Goal: Find specific page/section: Find specific page/section

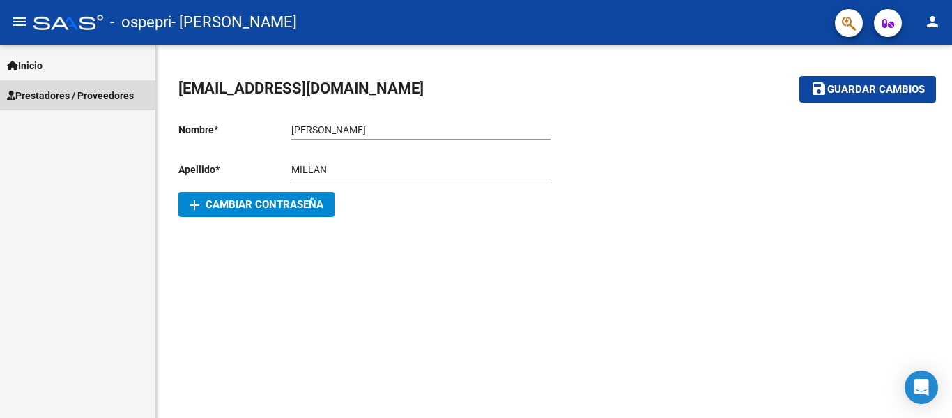
click at [80, 89] on span "Prestadores / Proveedores" at bounding box center [70, 95] width 127 height 15
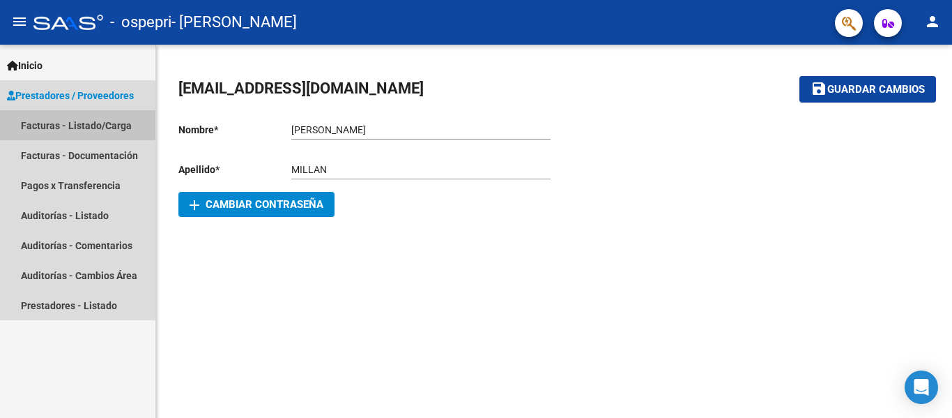
click at [40, 122] on link "Facturas - Listado/Carga" at bounding box center [77, 125] width 155 height 30
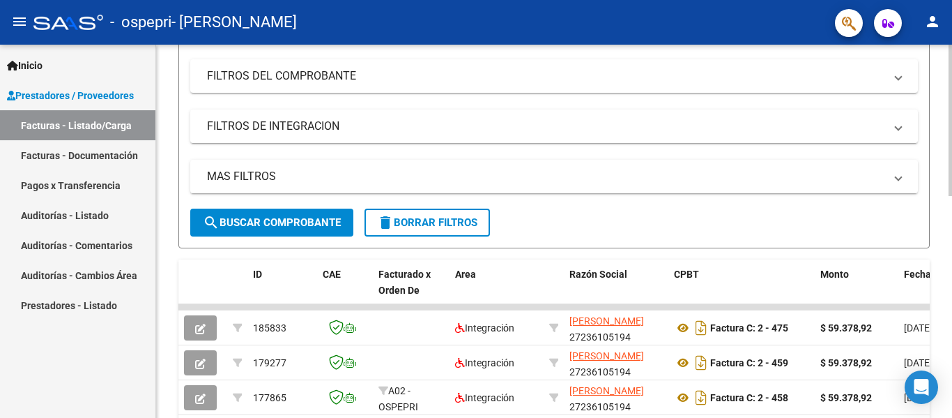
scroll to position [217, 0]
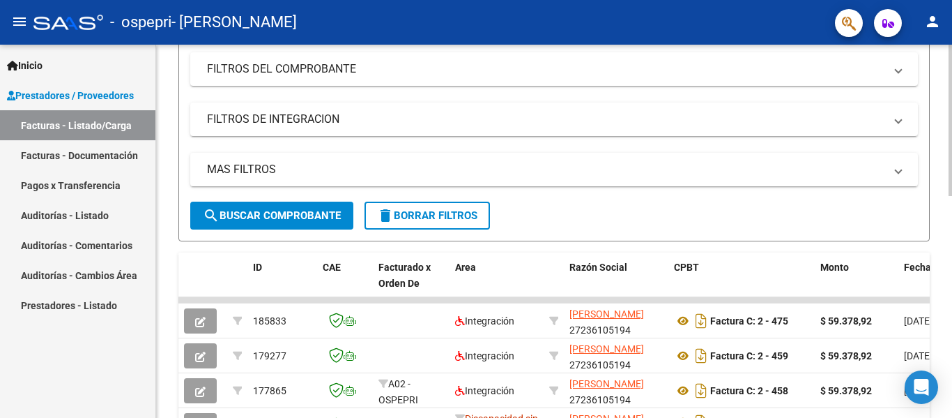
click at [951, 245] on div at bounding box center [950, 210] width 3 height 151
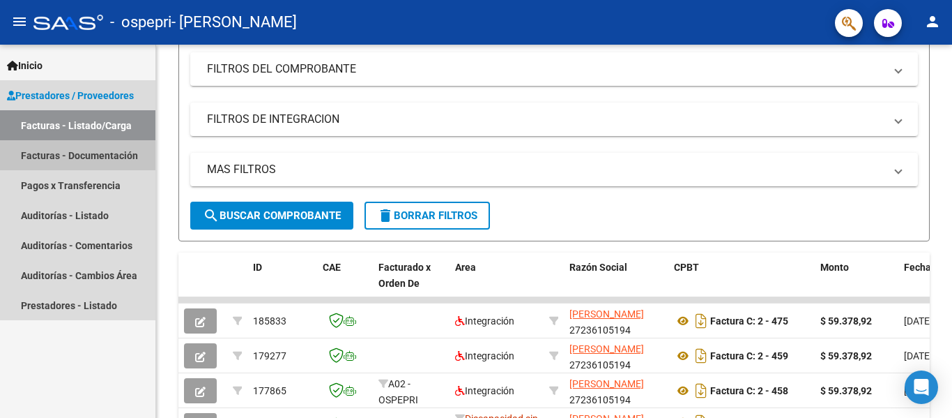
click at [88, 159] on link "Facturas - Documentación" at bounding box center [77, 155] width 155 height 30
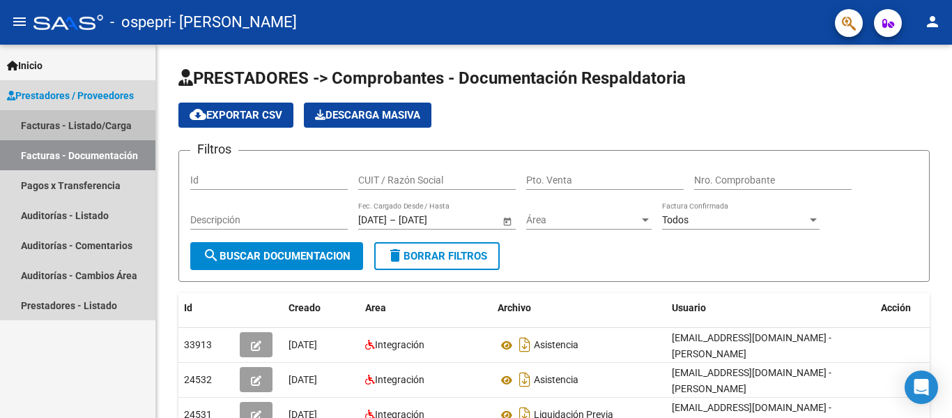
click at [79, 125] on link "Facturas - Listado/Carga" at bounding box center [77, 125] width 155 height 30
